Goal: Transaction & Acquisition: Purchase product/service

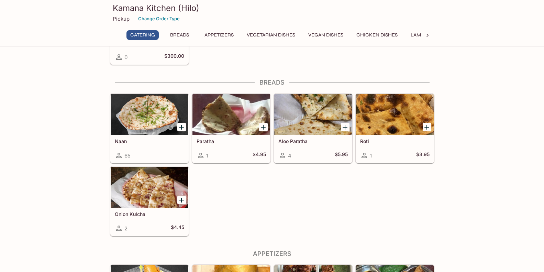
scroll to position [241, 0]
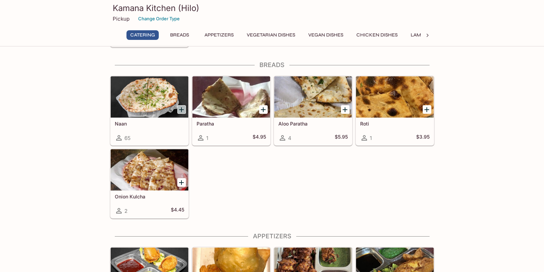
click at [181, 109] on icon "Add Naan" at bounding box center [181, 109] width 5 height 5
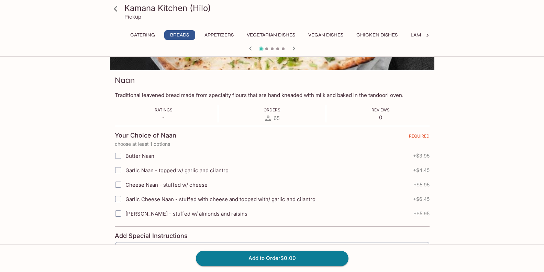
scroll to position [103, 0]
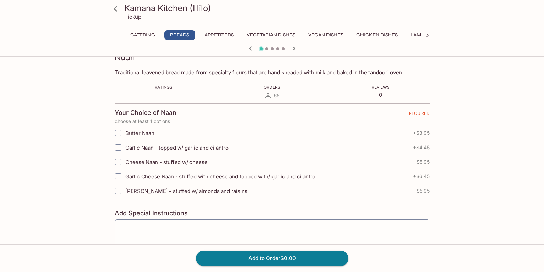
click at [116, 134] on input "Butter Naan" at bounding box center [118, 133] width 14 height 14
checkbox input "true"
click at [267, 258] on button "Add to Order $3.95" at bounding box center [272, 258] width 153 height 15
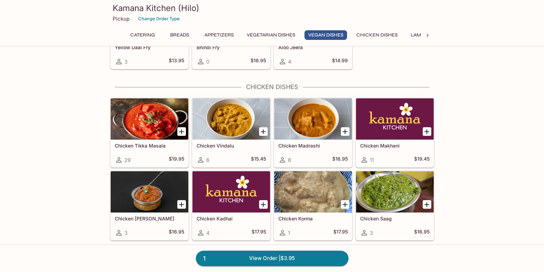
scroll to position [1066, 0]
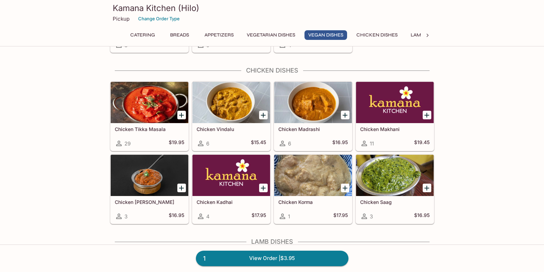
click at [180, 115] on icon "Add Chicken Tikka Masala" at bounding box center [181, 115] width 5 height 5
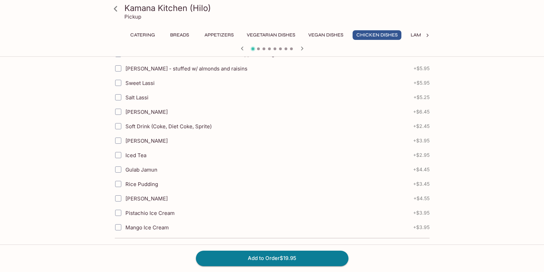
scroll to position [275, 0]
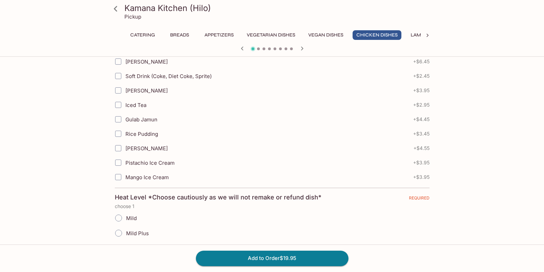
click at [118, 219] on input "Mild" at bounding box center [118, 218] width 14 height 14
radio input "true"
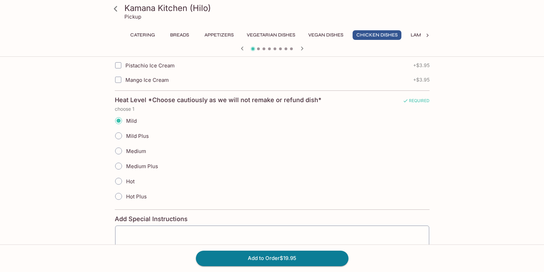
scroll to position [413, 0]
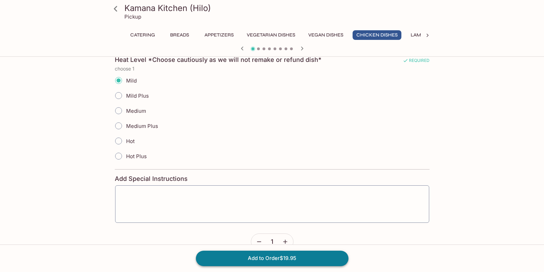
click at [268, 261] on button "Add to Order $19.95" at bounding box center [272, 258] width 153 height 15
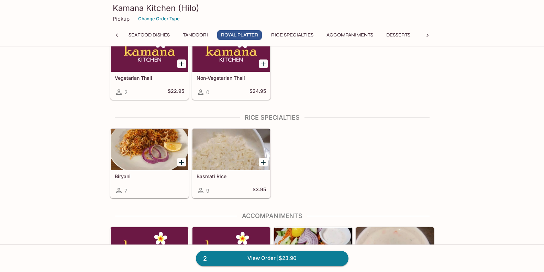
scroll to position [1791, 0]
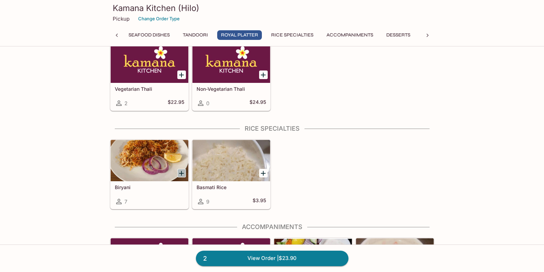
click at [180, 173] on icon "Add Biryani" at bounding box center [181, 173] width 5 height 5
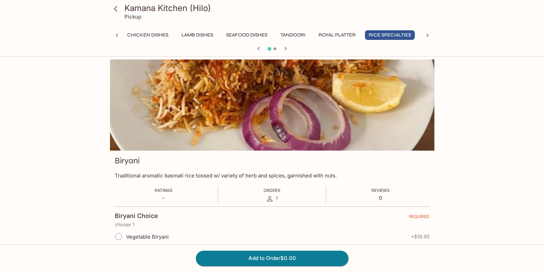
scroll to position [261, 0]
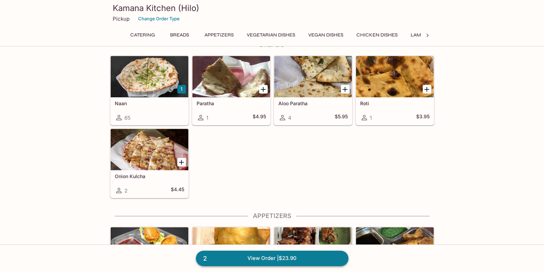
click at [313, 256] on link "2 View Order | $23.90" at bounding box center [272, 258] width 153 height 15
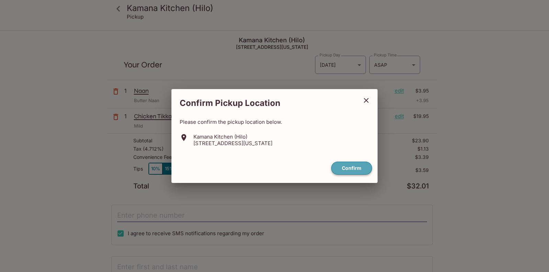
click at [347, 166] on button "Confirm" at bounding box center [351, 168] width 41 height 13
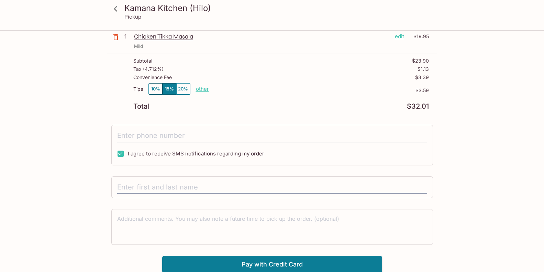
scroll to position [81, 0]
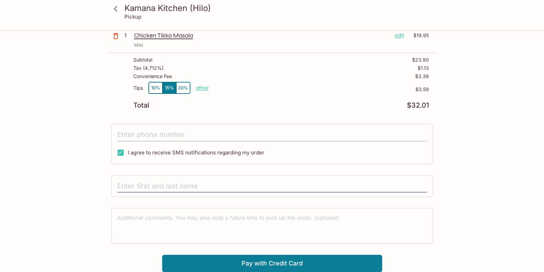
click at [140, 136] on input "tel" at bounding box center [272, 134] width 310 height 13
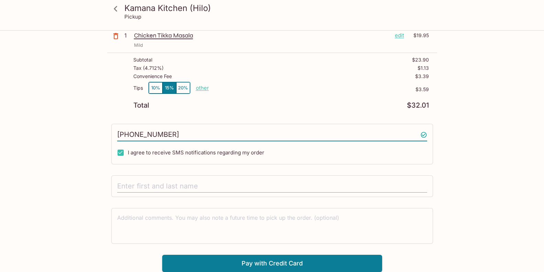
type input "(808) 256-3679"
click at [136, 181] on input "text" at bounding box center [272, 186] width 310 height 13
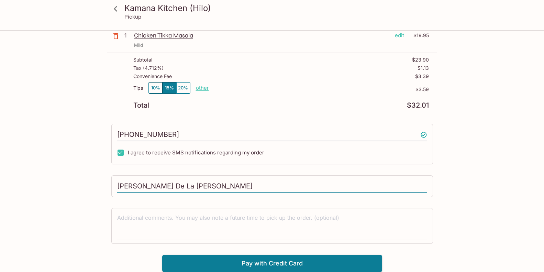
type input "Danelle De La Cruz"
click at [164, 213] on div "x" at bounding box center [272, 225] width 310 height 27
click at [116, 216] on div "x" at bounding box center [272, 226] width 322 height 36
click at [128, 215] on textarea at bounding box center [272, 226] width 310 height 24
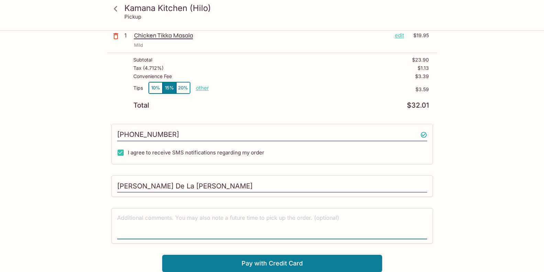
click at [122, 217] on textarea at bounding box center [272, 226] width 310 height 24
type textarea "Pick up today 10/3 at 5:30p Thank you"
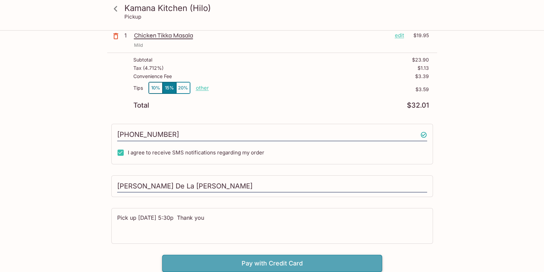
click at [262, 264] on button "Pay with Credit Card" at bounding box center [272, 263] width 220 height 17
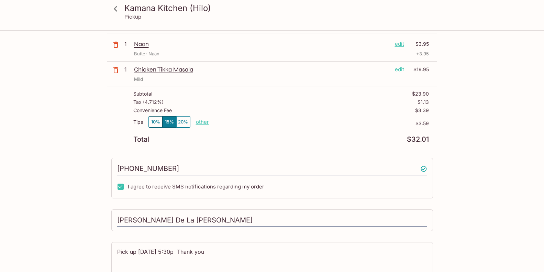
scroll to position [46, 0]
click at [158, 122] on button "10%" at bounding box center [156, 122] width 14 height 11
click at [169, 122] on button "15%" at bounding box center [170, 122] width 14 height 11
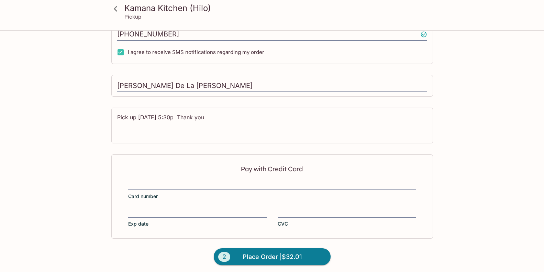
scroll to position [184, 0]
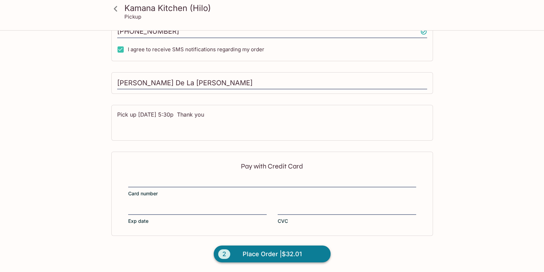
click at [260, 254] on span "Place Order | $32.01" at bounding box center [272, 254] width 59 height 11
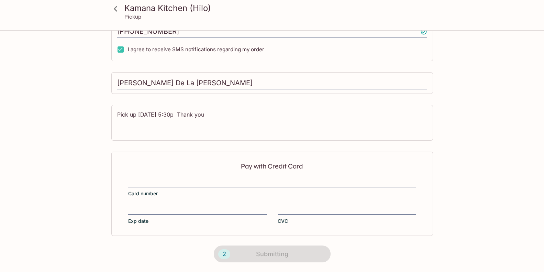
scroll to position [128, 0]
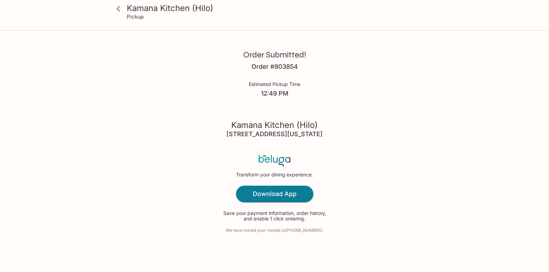
click at [131, 18] on p "Pickup" at bounding box center [135, 16] width 17 height 7
click at [117, 7] on icon at bounding box center [118, 9] width 12 height 12
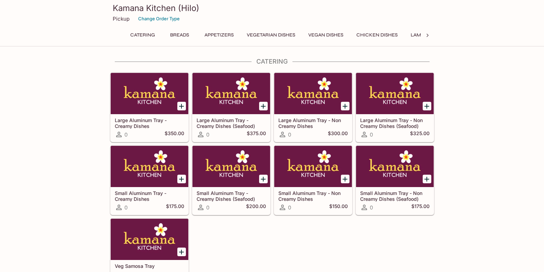
click at [120, 19] on p "Pickup" at bounding box center [121, 18] width 17 height 7
click at [121, 18] on p "Pickup" at bounding box center [121, 18] width 17 height 7
click at [158, 21] on button "Change Order Type" at bounding box center [159, 18] width 48 height 11
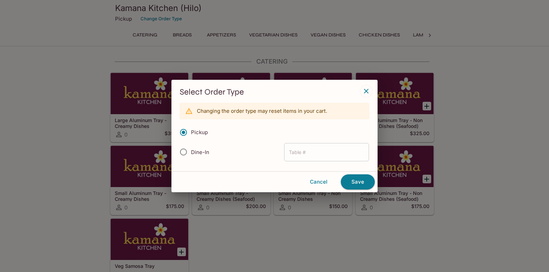
radio input "true"
click at [302, 152] on input "text" at bounding box center [326, 152] width 85 height 18
type input "10/3 5:30p"
click at [360, 182] on button "Save" at bounding box center [358, 181] width 34 height 15
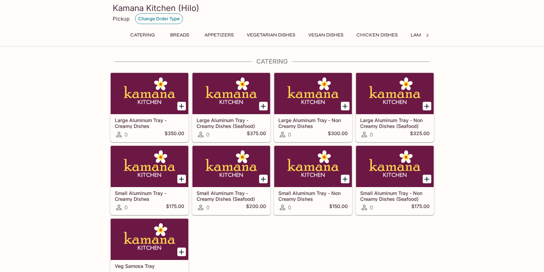
click at [162, 19] on button "Change Order Type" at bounding box center [159, 18] width 48 height 11
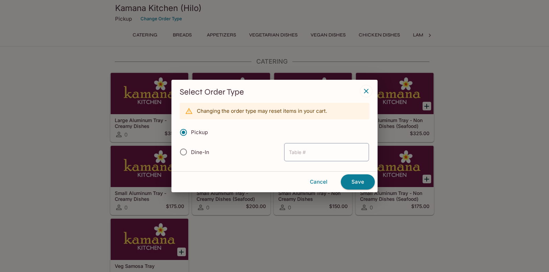
click at [365, 89] on icon "button" at bounding box center [366, 91] width 4 height 4
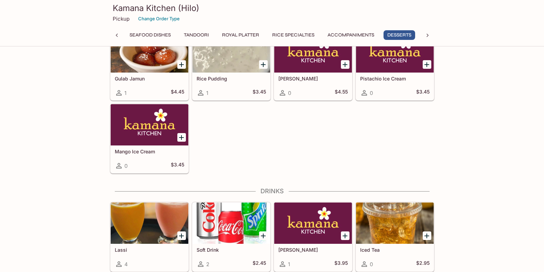
scroll to position [0, 327]
